Goal: Task Accomplishment & Management: Manage account settings

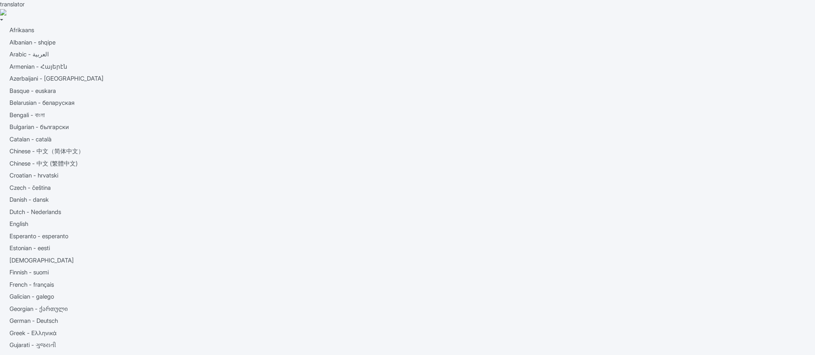
click at [0, 0] on link "My Products" at bounding box center [0, 0] width 0 height 0
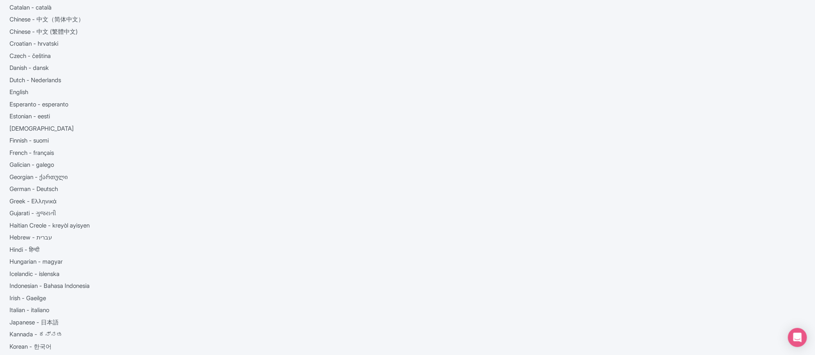
scroll to position [124, 0]
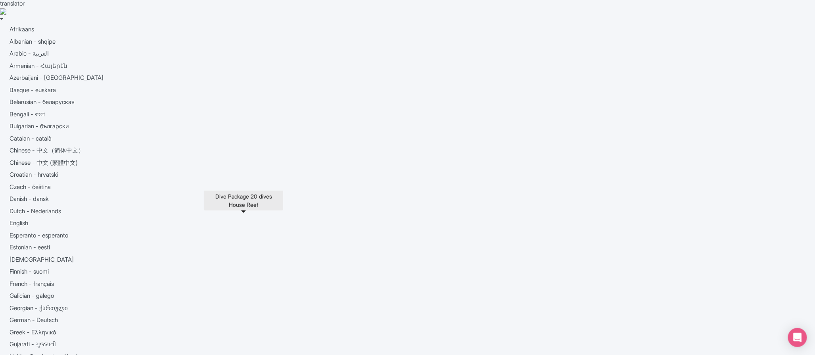
scroll to position [0, 0]
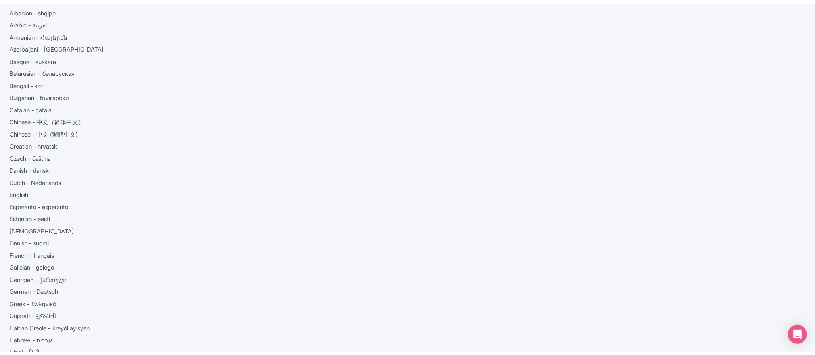
scroll to position [73, 0]
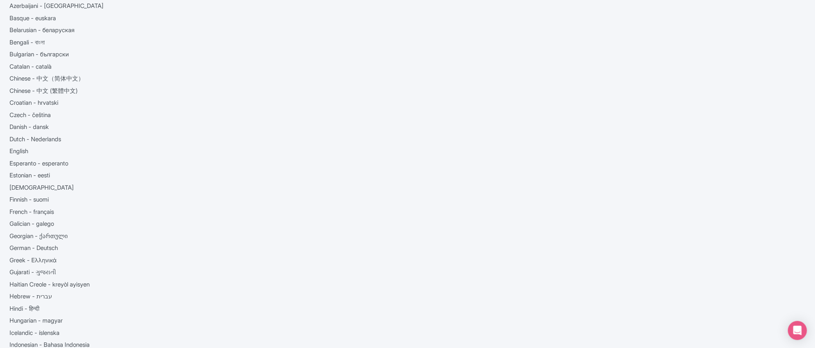
drag, startPoint x: 439, startPoint y: 151, endPoint x: 315, endPoint y: 151, distance: 123.4
type input "Saving..."
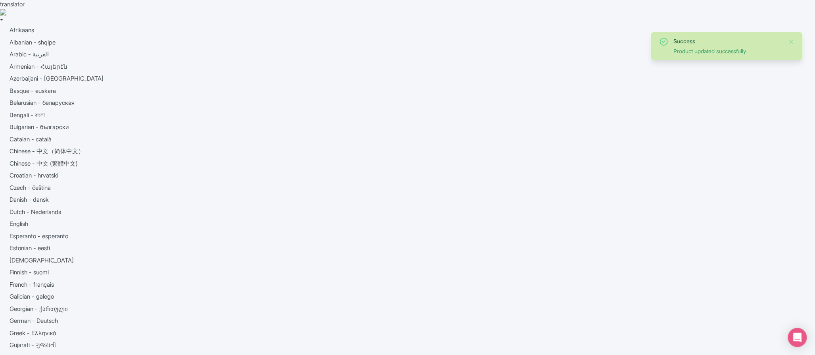
drag, startPoint x: 600, startPoint y: 237, endPoint x: 319, endPoint y: 233, distance: 280.6
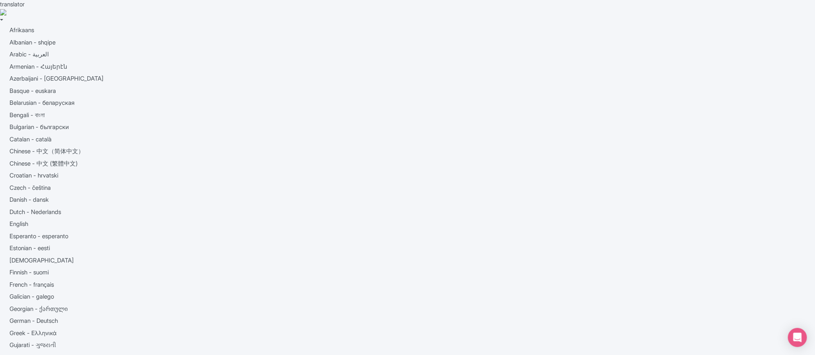
type input "Saving..."
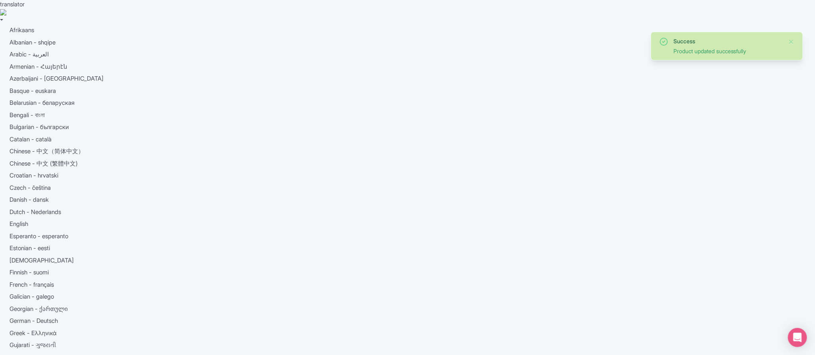
drag, startPoint x: 583, startPoint y: 222, endPoint x: 307, endPoint y: 222, distance: 275.8
type input "Saving..."
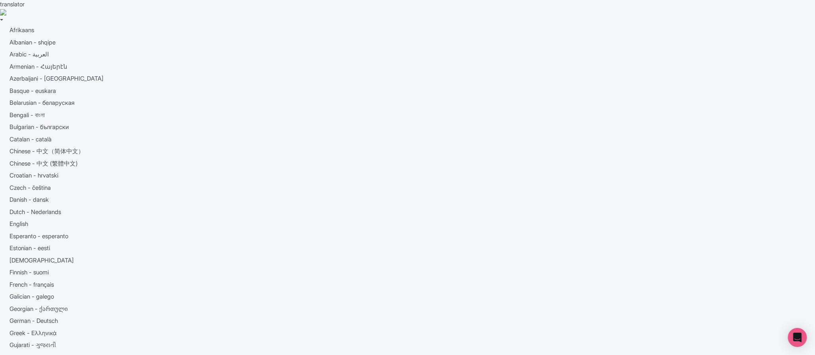
drag, startPoint x: 462, startPoint y: 233, endPoint x: 313, endPoint y: 232, distance: 149.6
drag, startPoint x: 446, startPoint y: 225, endPoint x: 281, endPoint y: 218, distance: 165.2
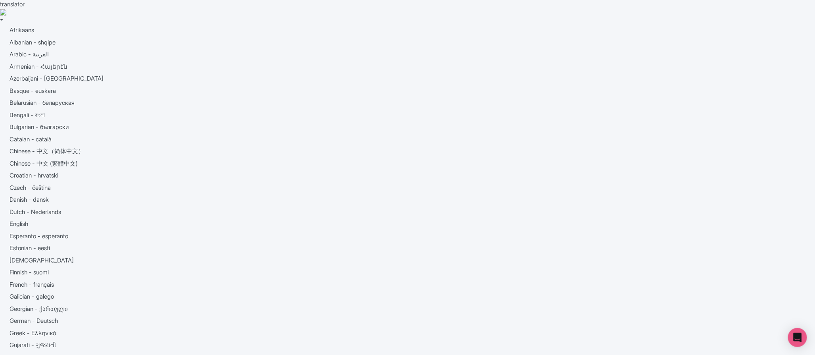
type input "Saving..."
